Goal: Information Seeking & Learning: Check status

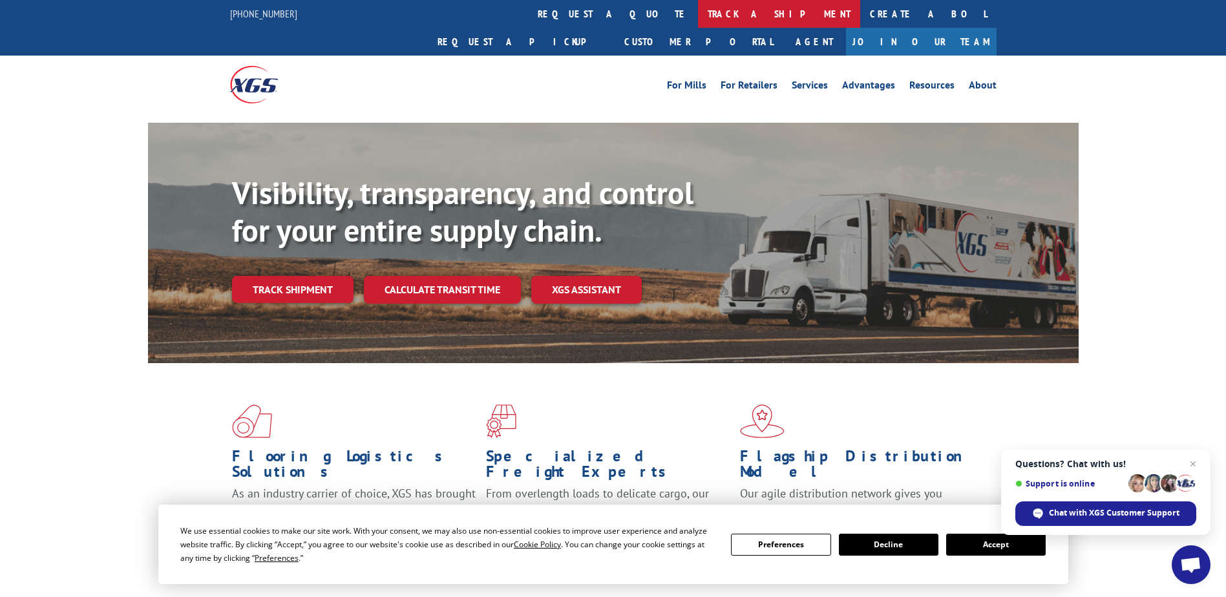
click at [698, 14] on link "track a shipment" at bounding box center [779, 14] width 162 height 28
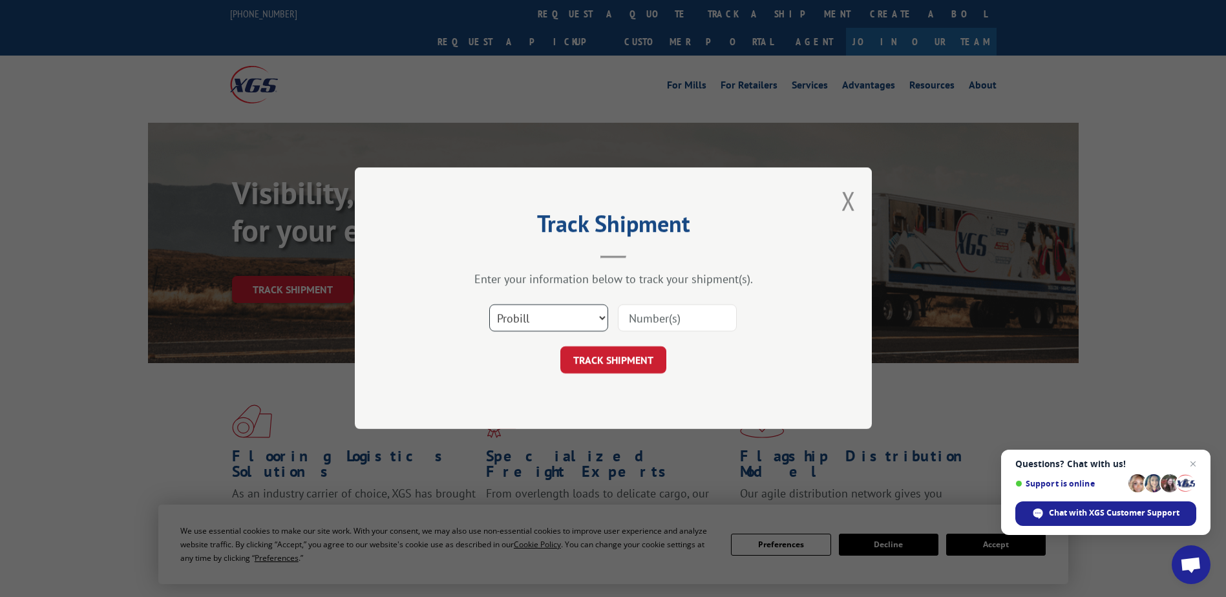
click at [592, 311] on select "Select category... Probill BOL PO" at bounding box center [548, 318] width 119 height 27
select select "bol"
click at [489, 305] on select "Select category... Probill BOL PO" at bounding box center [548, 318] width 119 height 27
click at [643, 309] on input at bounding box center [677, 318] width 119 height 27
type input "9122390"
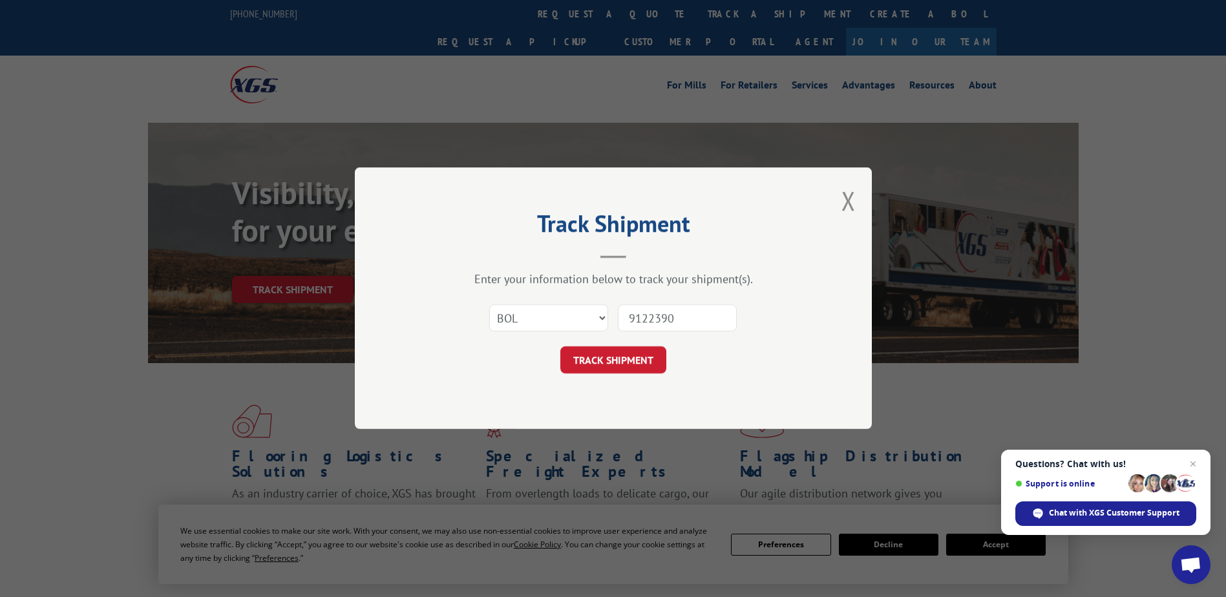
click button "TRACK SHIPMENT" at bounding box center [613, 360] width 106 height 27
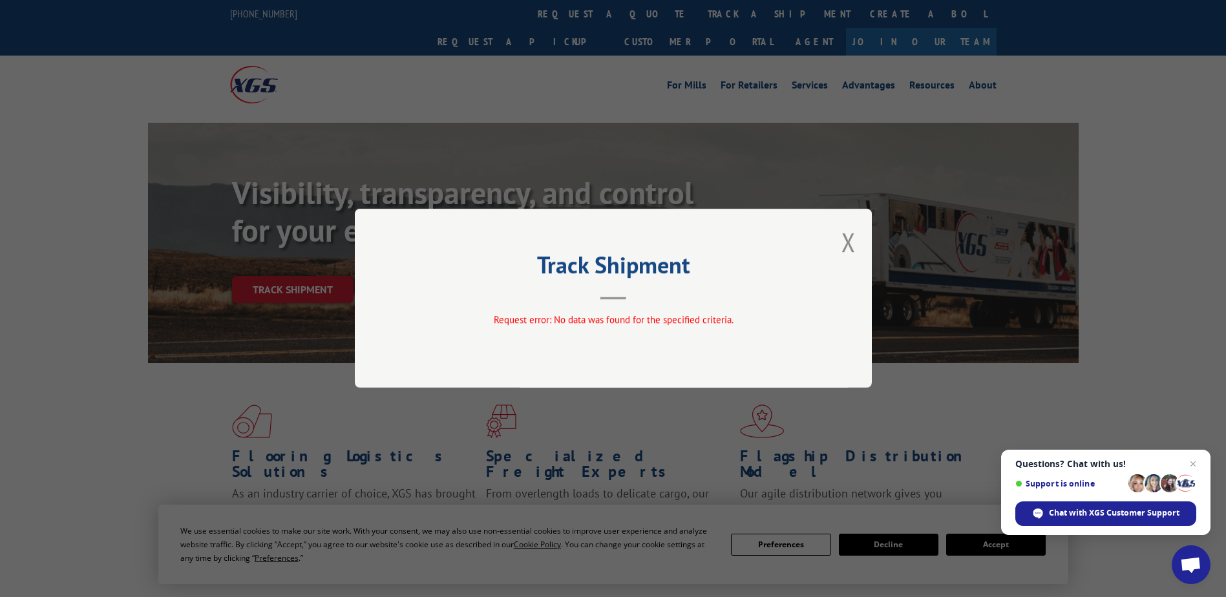
click at [836, 237] on div "Track Shipment Request error: No data was found for the specified criteria." at bounding box center [613, 298] width 517 height 179
click at [845, 240] on button "Close modal" at bounding box center [849, 242] width 14 height 34
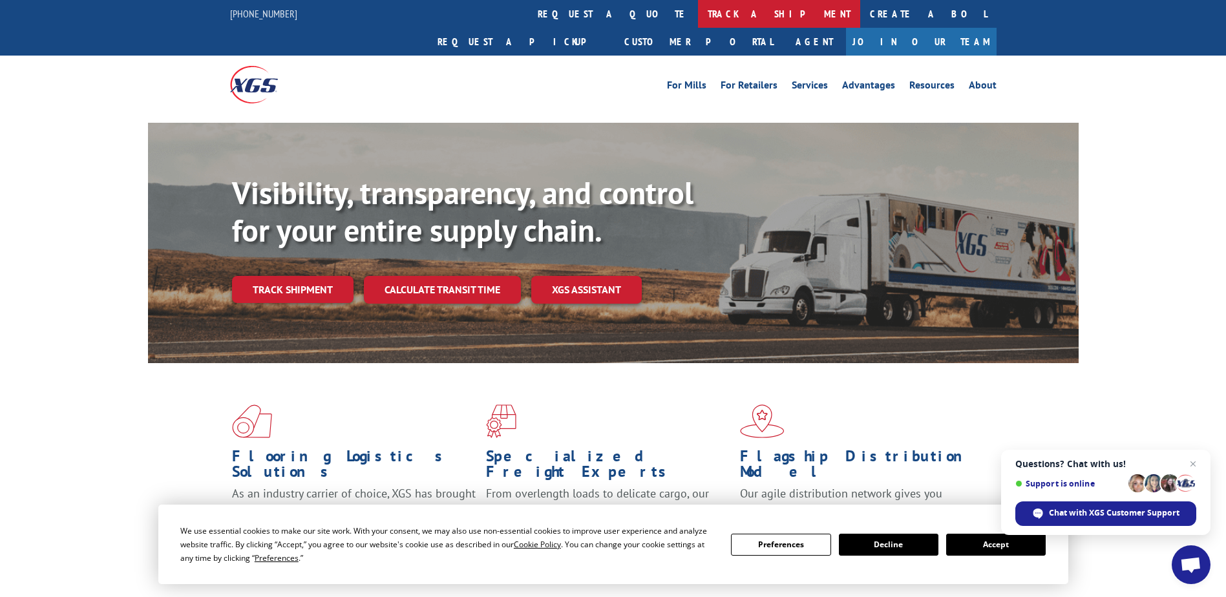
click at [698, 9] on link "track a shipment" at bounding box center [779, 14] width 162 height 28
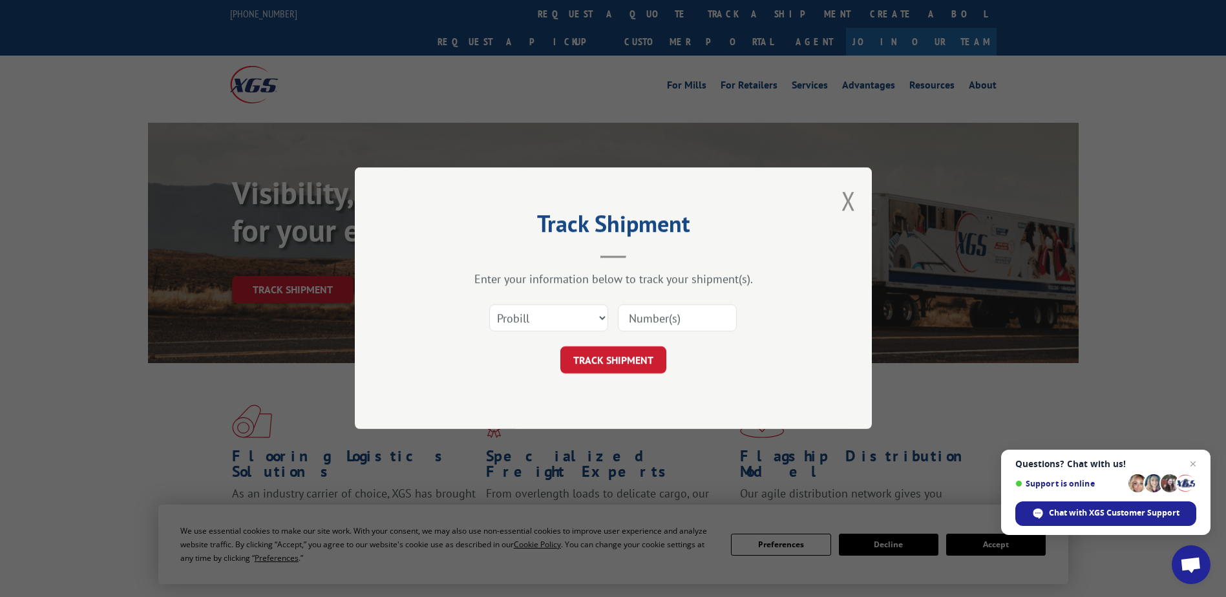
click at [637, 317] on input at bounding box center [677, 318] width 119 height 27
click at [568, 308] on select "Select category... Probill BOL PO" at bounding box center [548, 318] width 119 height 27
click at [489, 305] on select "Select category... Probill BOL PO" at bounding box center [548, 318] width 119 height 27
click at [554, 308] on select "Select category... Probill BOL PO" at bounding box center [548, 318] width 119 height 27
select select "bol"
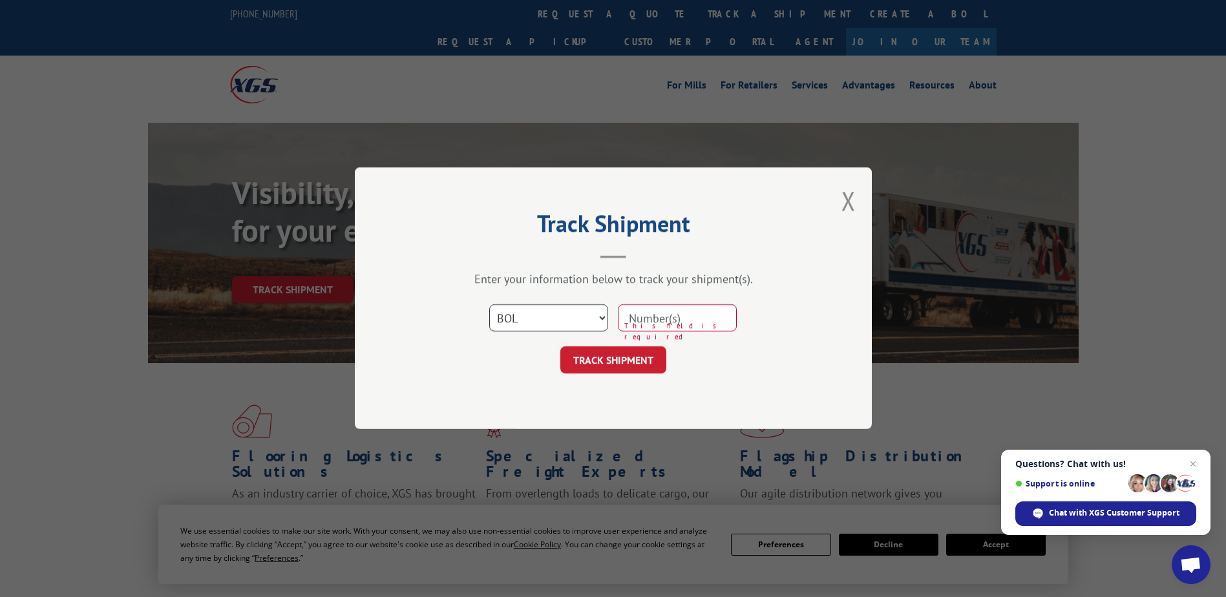
click at [489, 305] on select "Select category... Probill BOL PO" at bounding box center [548, 318] width 119 height 27
click at [672, 317] on input at bounding box center [677, 318] width 119 height 27
type input "4834140"
click at [623, 363] on button "TRACK SHIPMENT" at bounding box center [613, 360] width 106 height 27
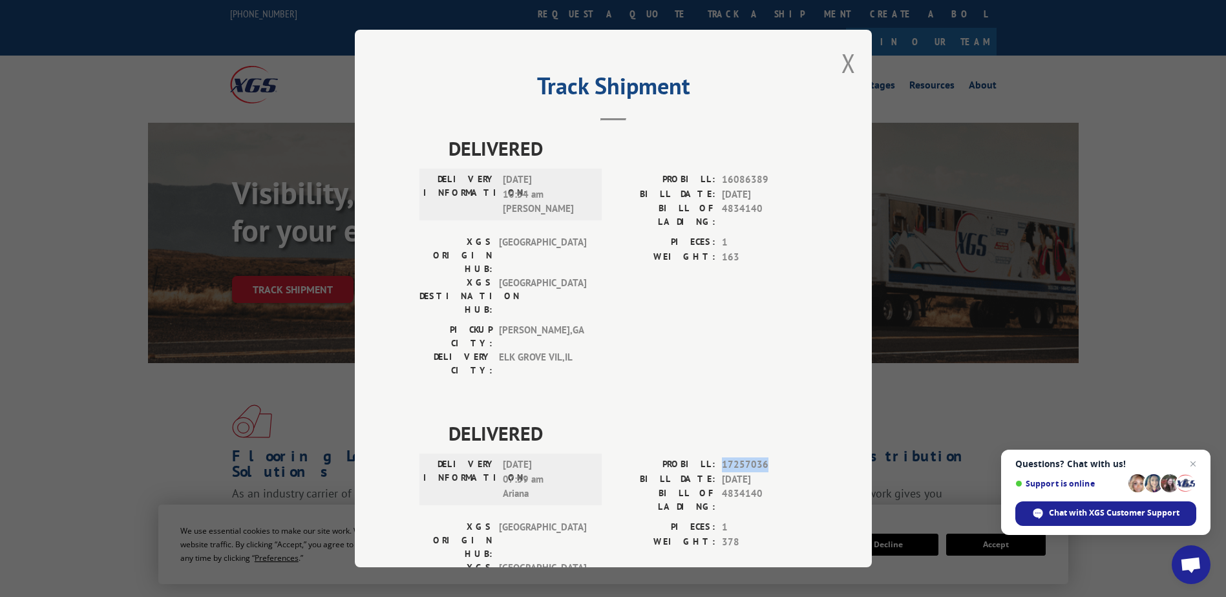
drag, startPoint x: 717, startPoint y: 391, endPoint x: 772, endPoint y: 395, distance: 55.1
click at [772, 458] on span "17257036" at bounding box center [764, 465] width 85 height 15
drag, startPoint x: 772, startPoint y: 395, endPoint x: 749, endPoint y: 392, distance: 23.4
copy span "17257036"
click at [842, 63] on button "Close modal" at bounding box center [849, 63] width 14 height 34
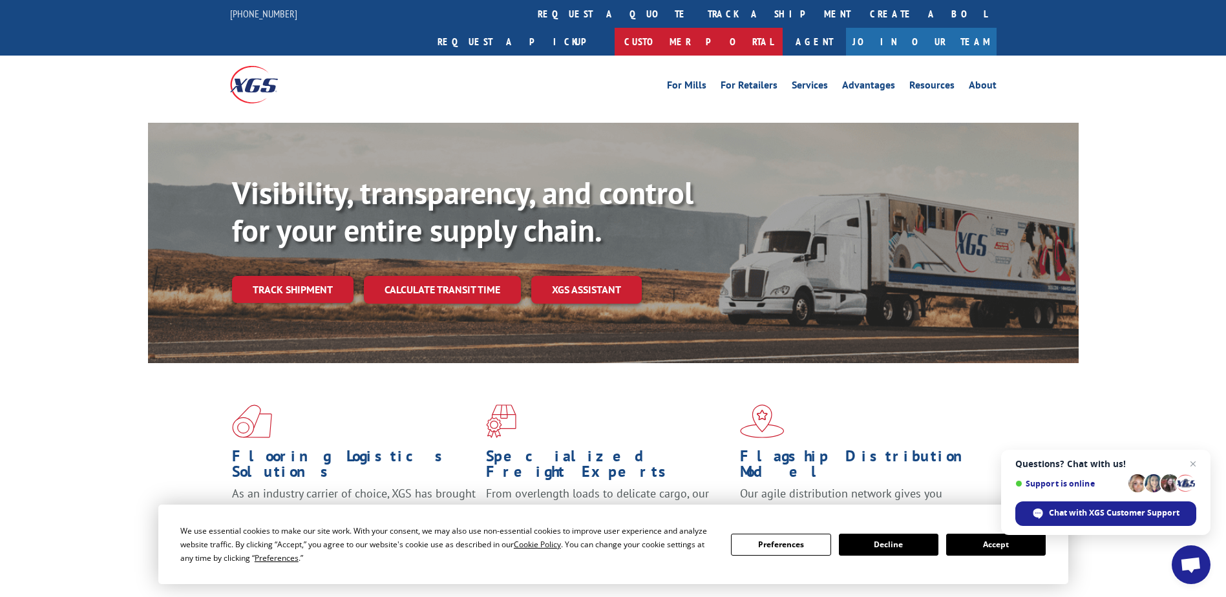
click at [783, 28] on link "Customer Portal" at bounding box center [699, 42] width 168 height 28
